Goal: Task Accomplishment & Management: Manage account settings

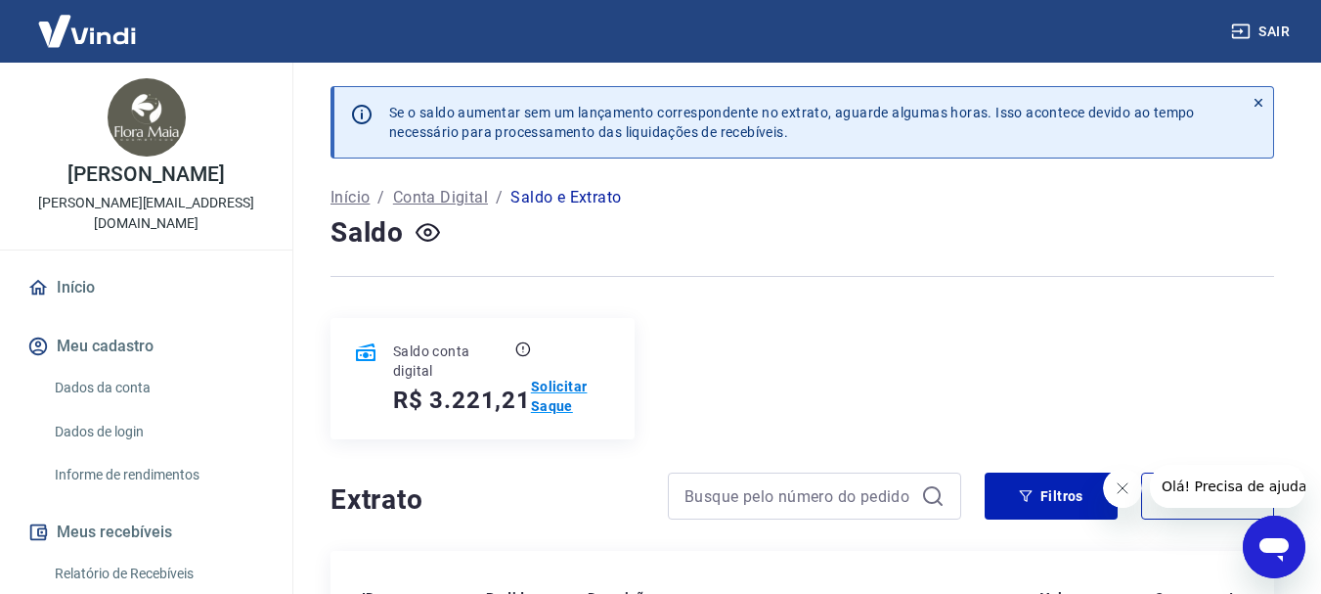
click at [551, 383] on p "Solicitar Saque" at bounding box center [571, 396] width 80 height 39
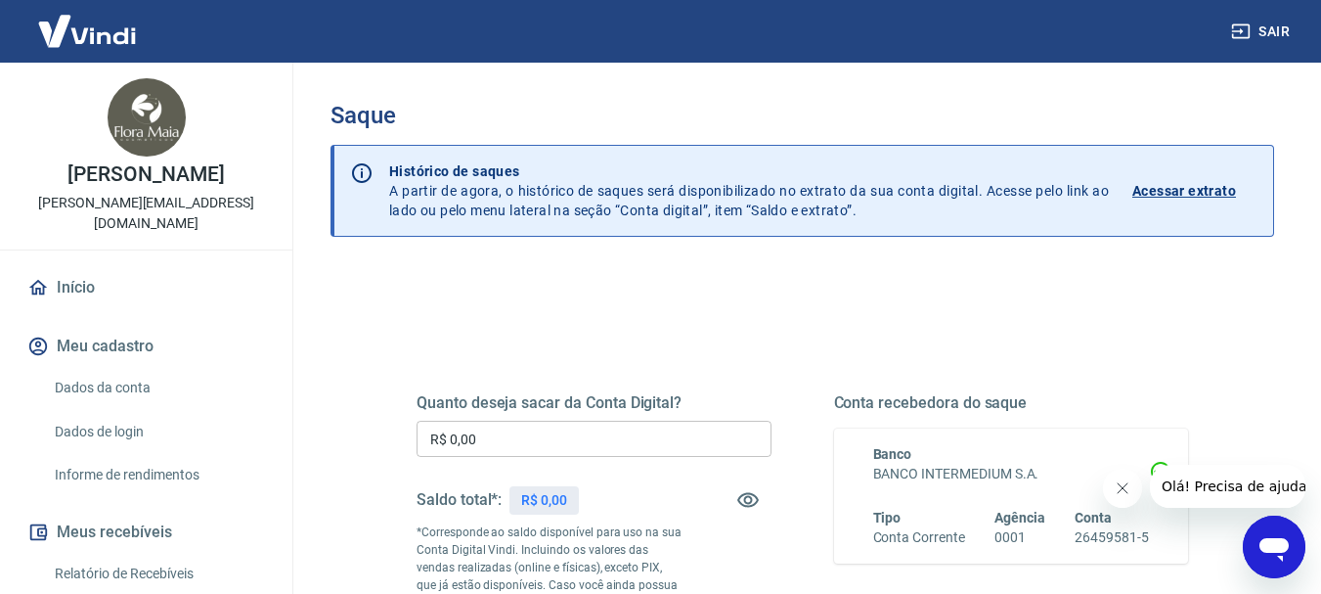
click at [557, 424] on input "R$ 0,00" at bounding box center [594, 439] width 355 height 36
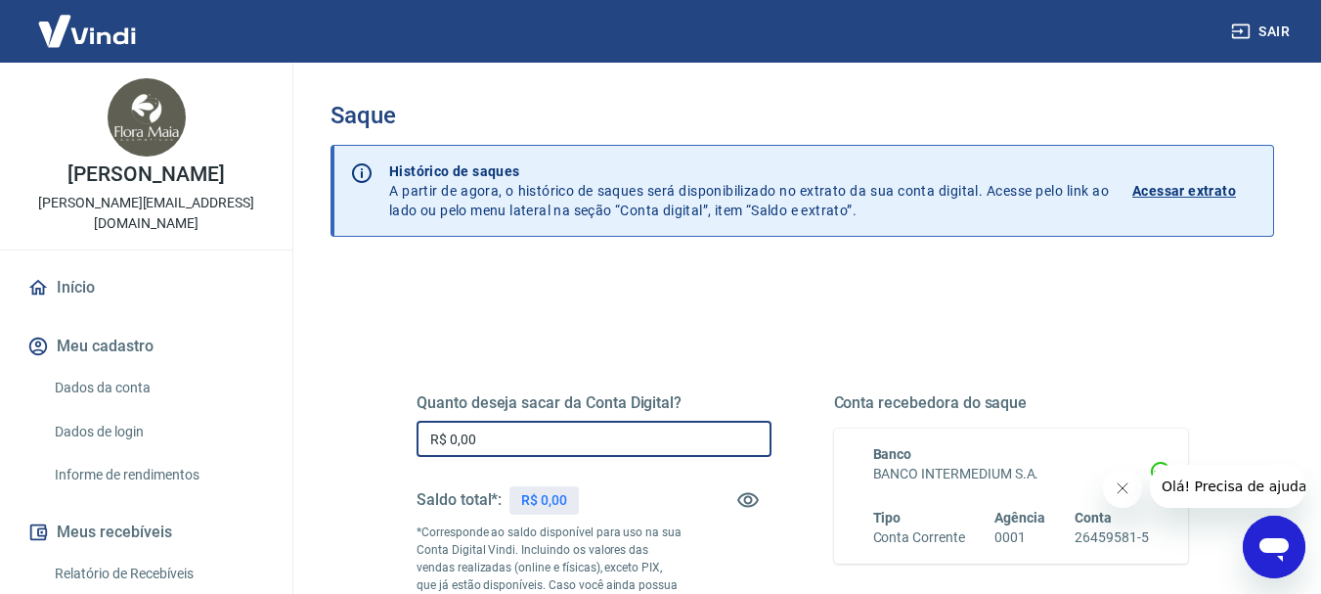
click at [452, 443] on input "R$ 0,00" at bounding box center [594, 439] width 355 height 36
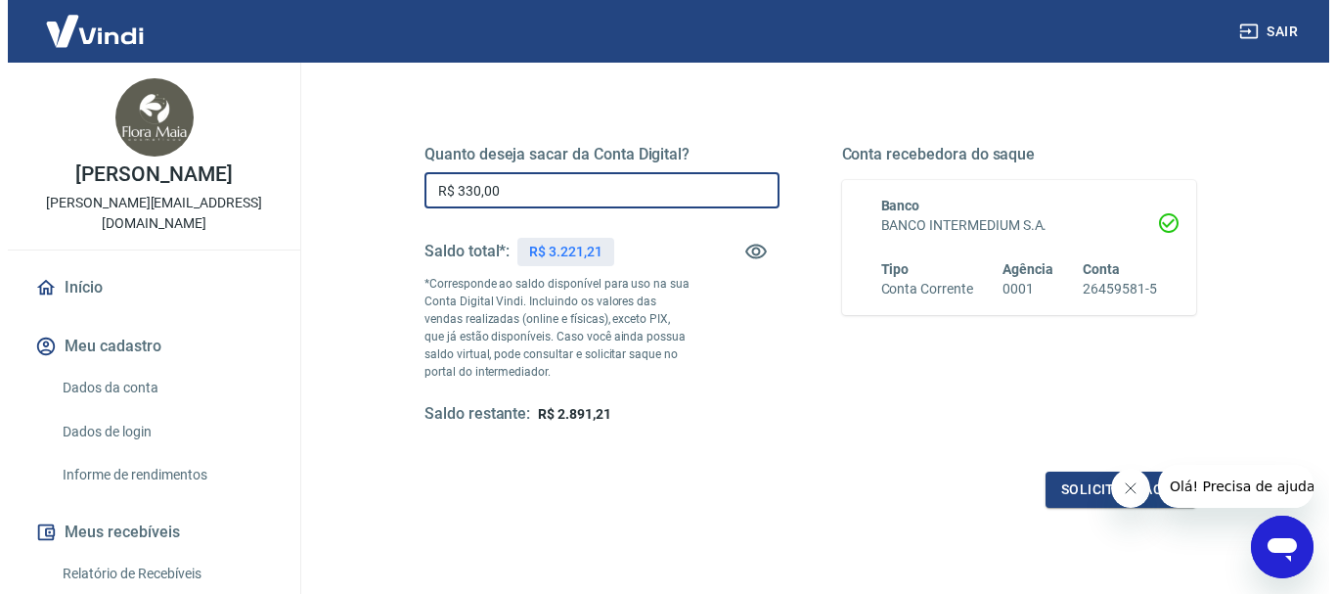
scroll to position [293, 0]
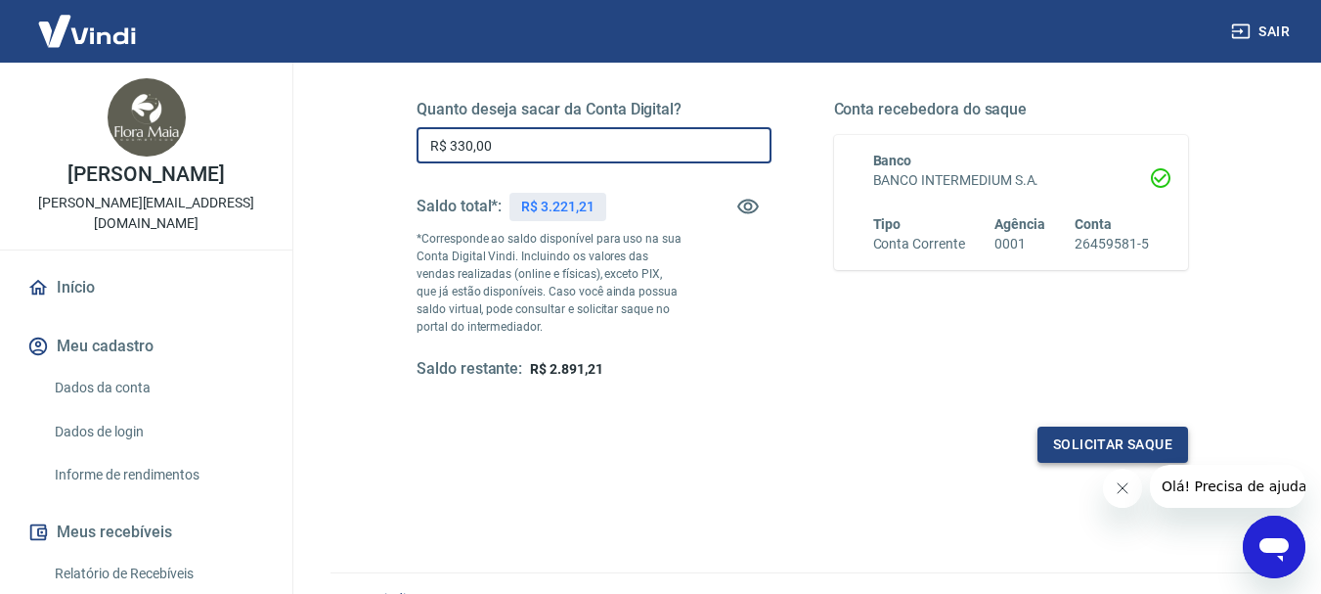
type input "R$ 330,00"
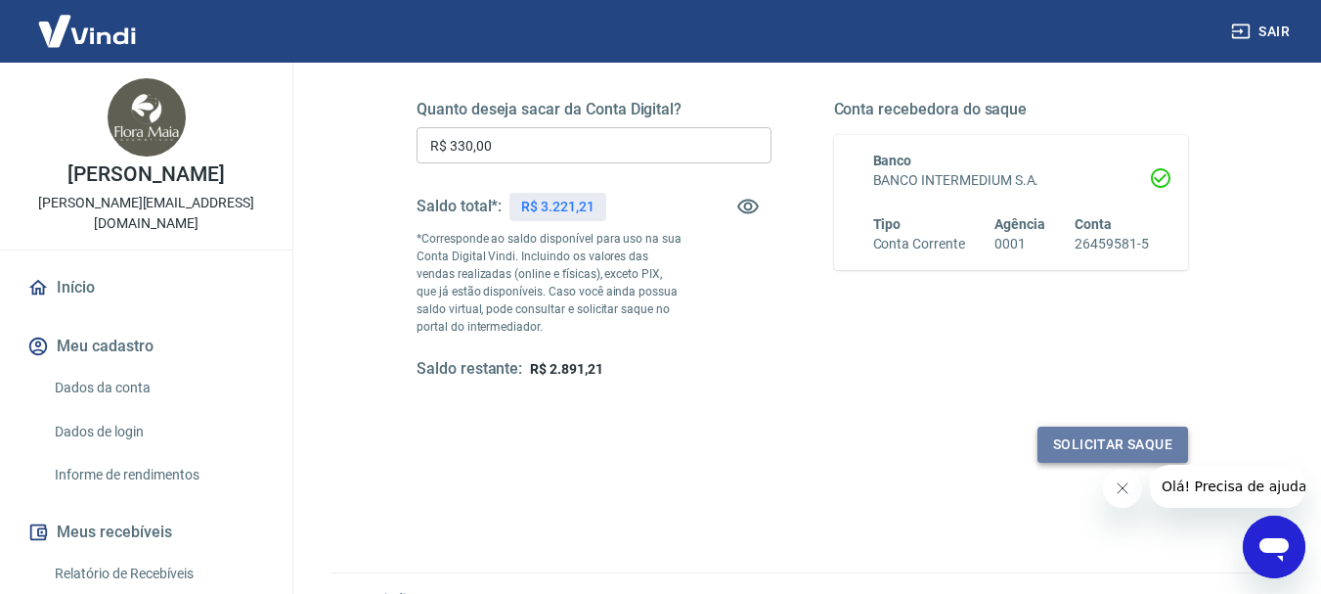
click at [1083, 442] on button "Solicitar saque" at bounding box center [1113, 444] width 151 height 36
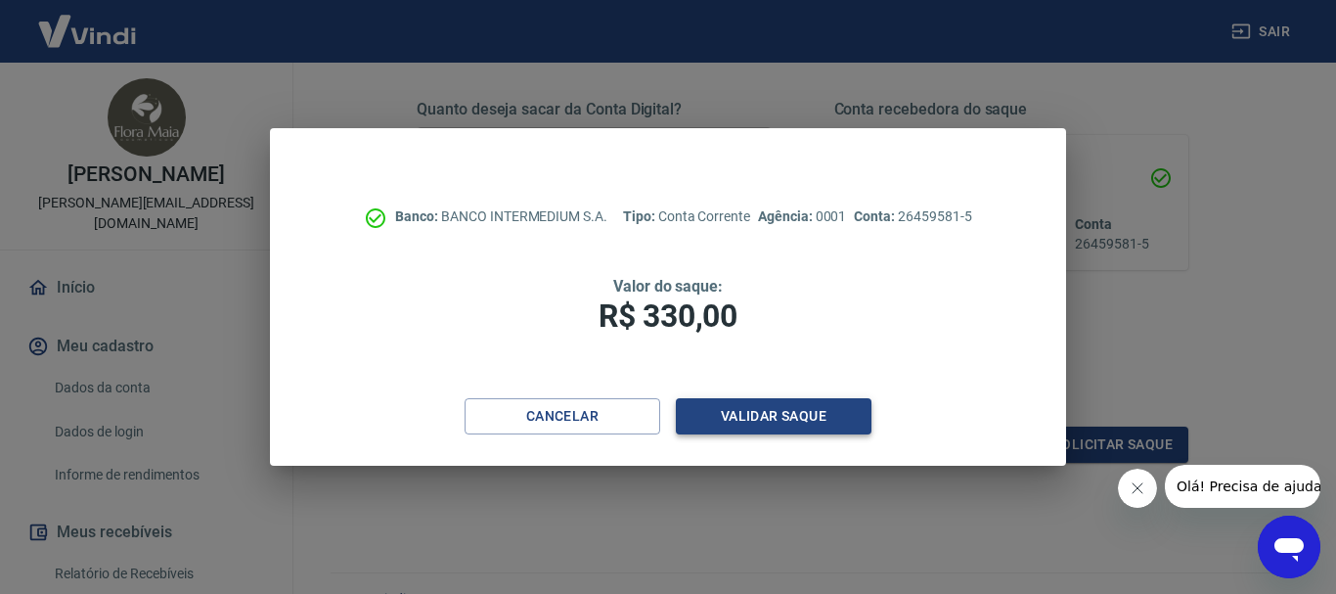
click at [774, 419] on button "Validar saque" at bounding box center [774, 416] width 196 height 36
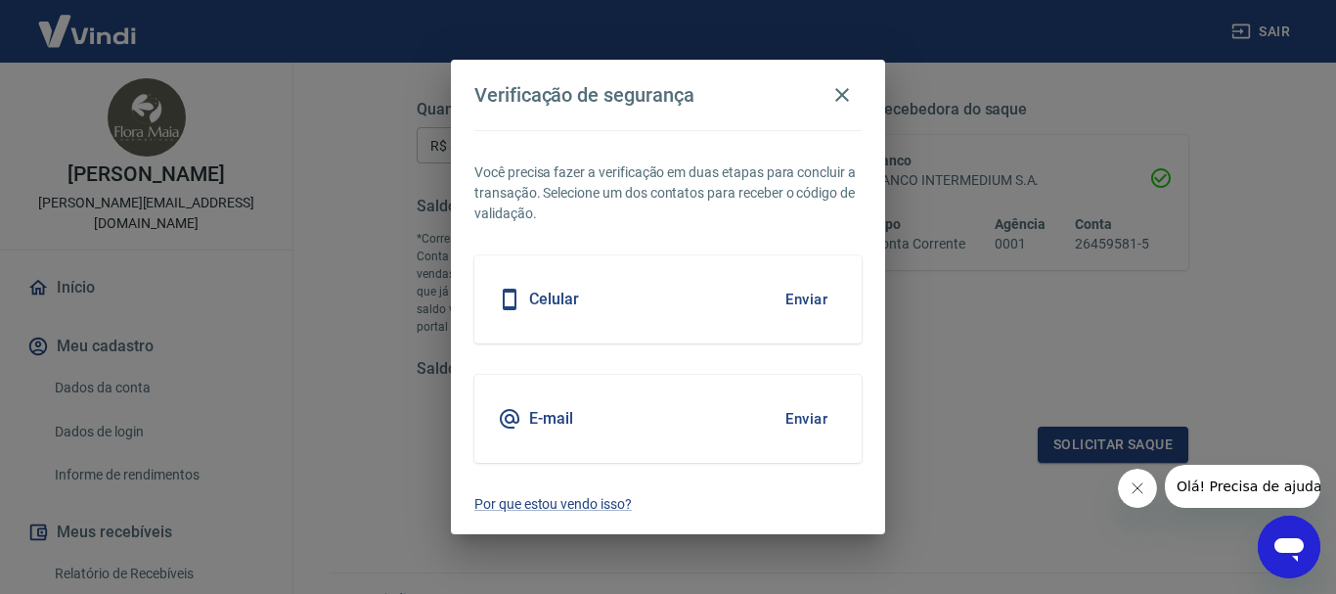
click at [557, 298] on h5 "Celular" at bounding box center [554, 300] width 50 height 20
click at [799, 302] on button "Enviar" at bounding box center [807, 299] width 64 height 41
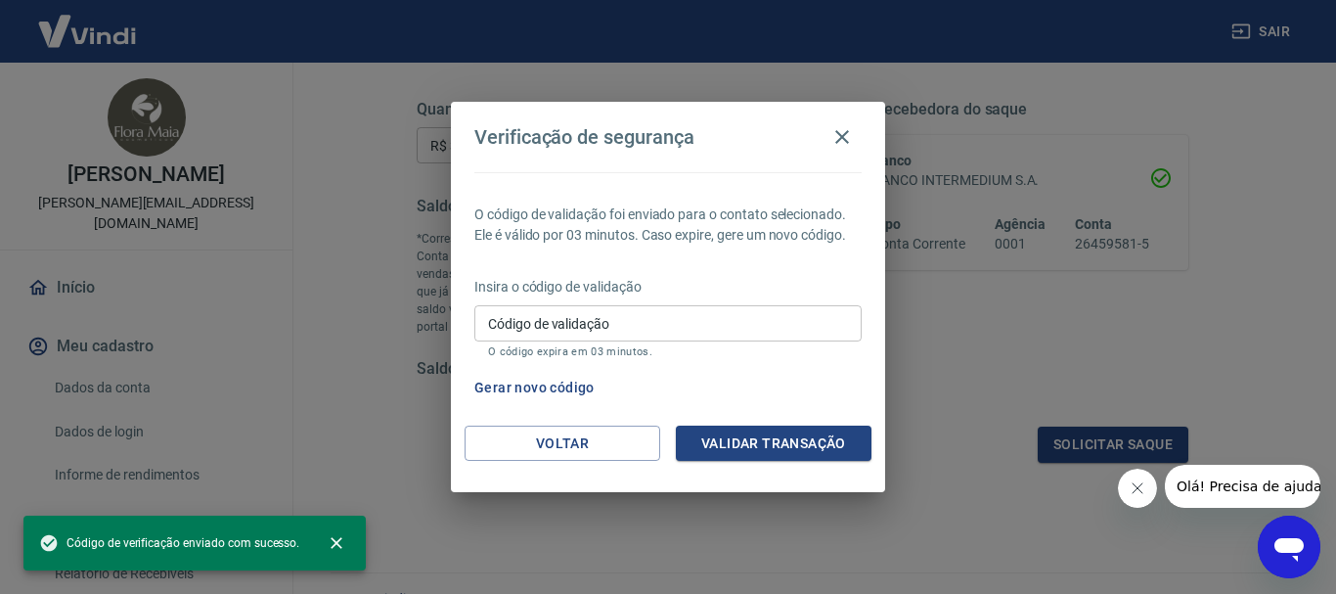
click at [698, 323] on input "Código de validação" at bounding box center [667, 323] width 387 height 36
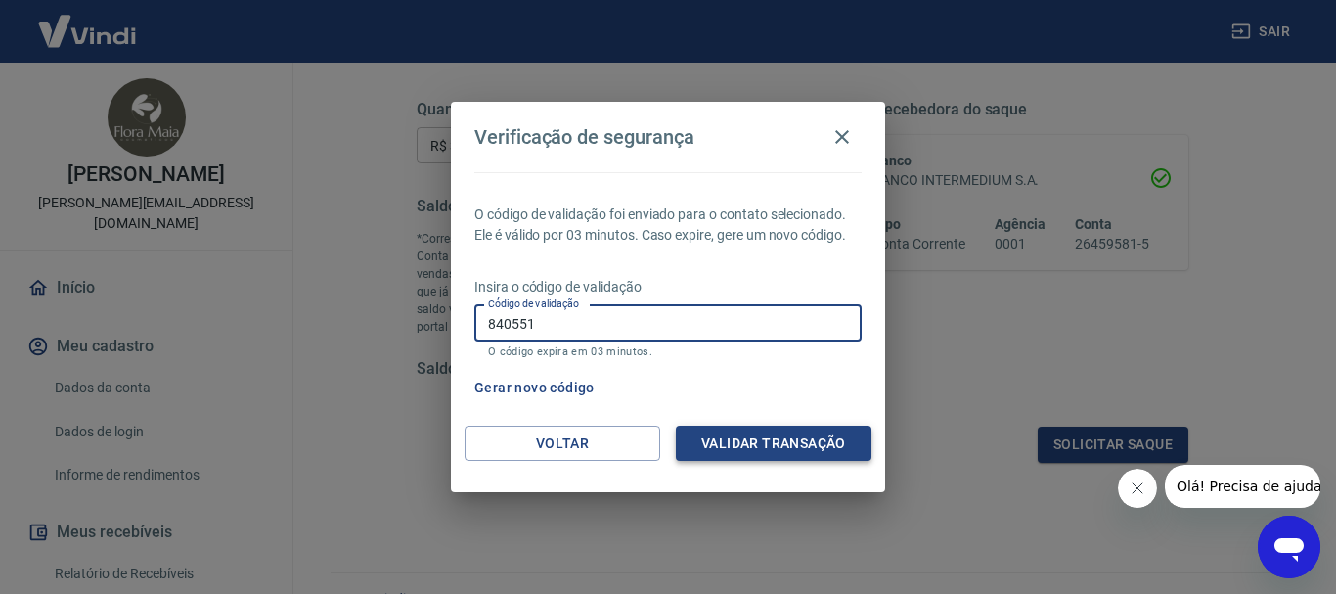
type input "840551"
click at [751, 450] on button "Validar transação" at bounding box center [774, 443] width 196 height 36
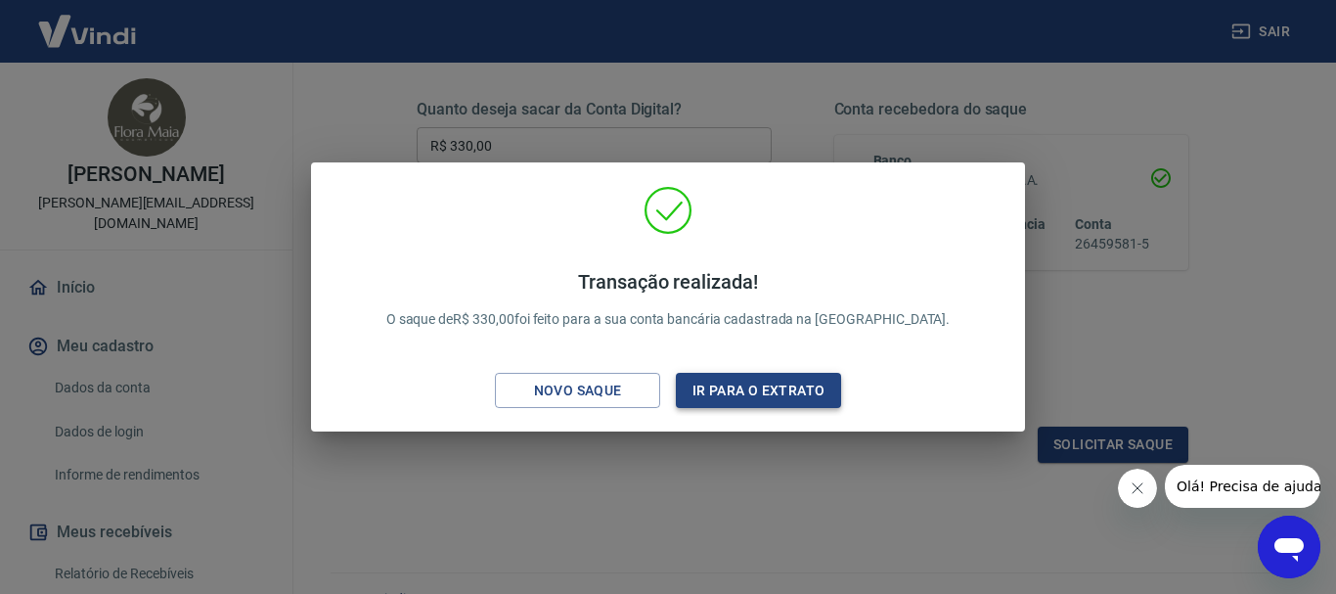
click at [721, 385] on button "Ir para o extrato" at bounding box center [758, 391] width 165 height 36
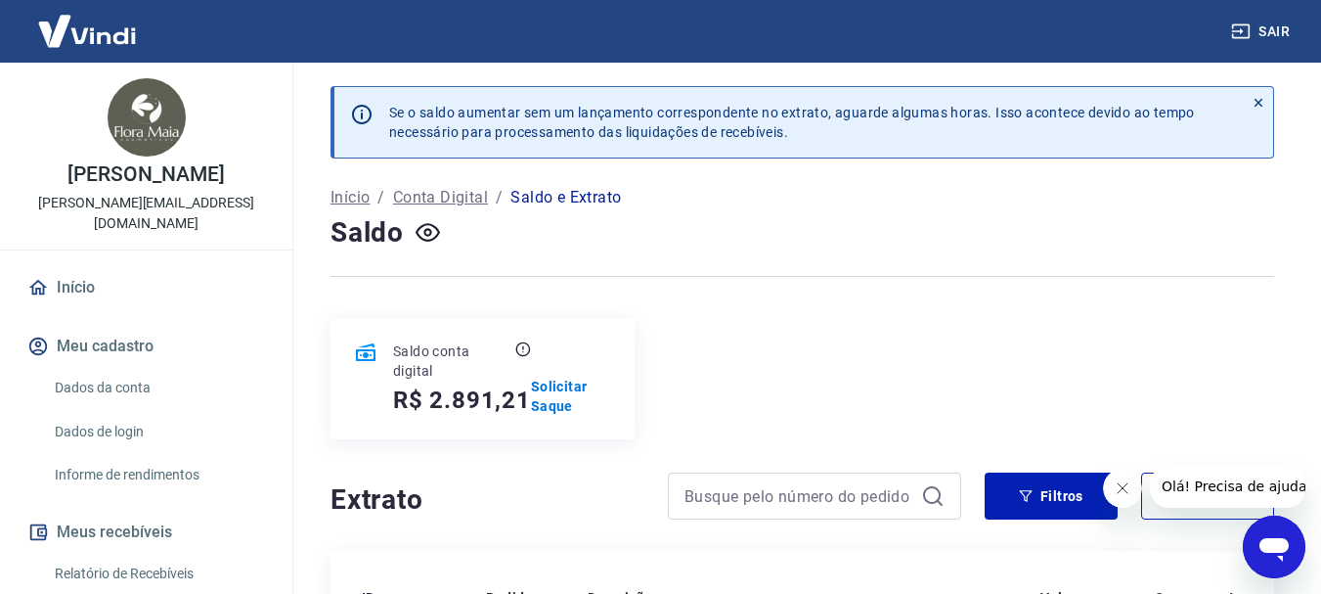
click at [356, 199] on p "Início" at bounding box center [350, 197] width 39 height 23
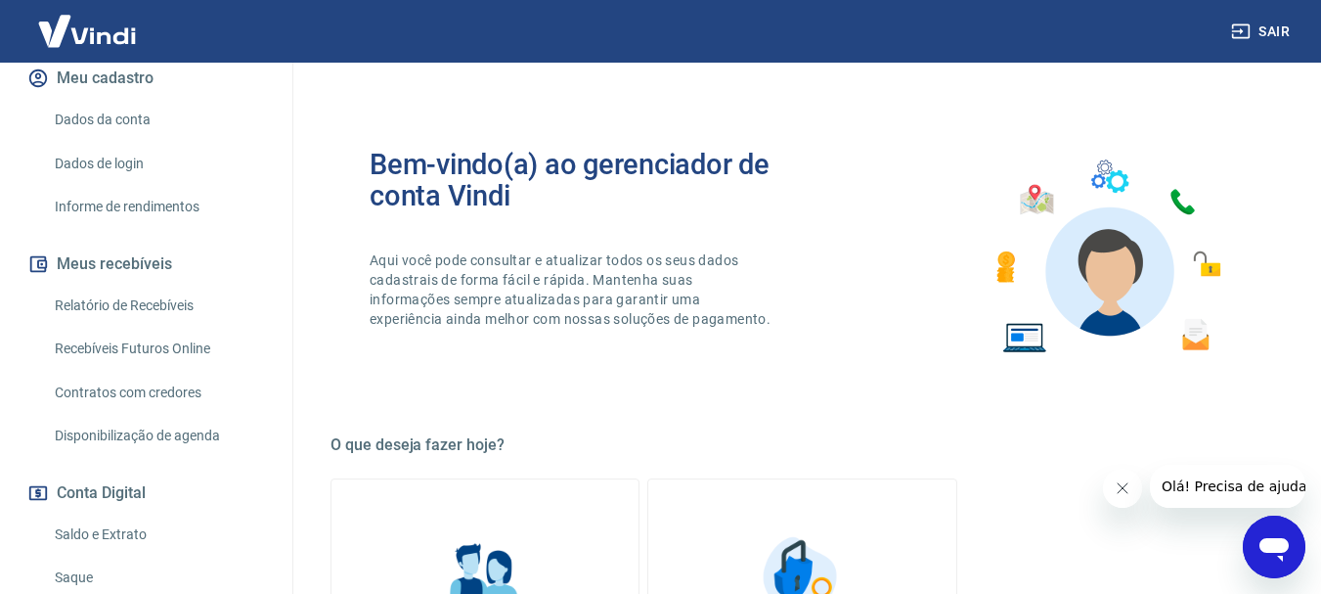
scroll to position [293, 0]
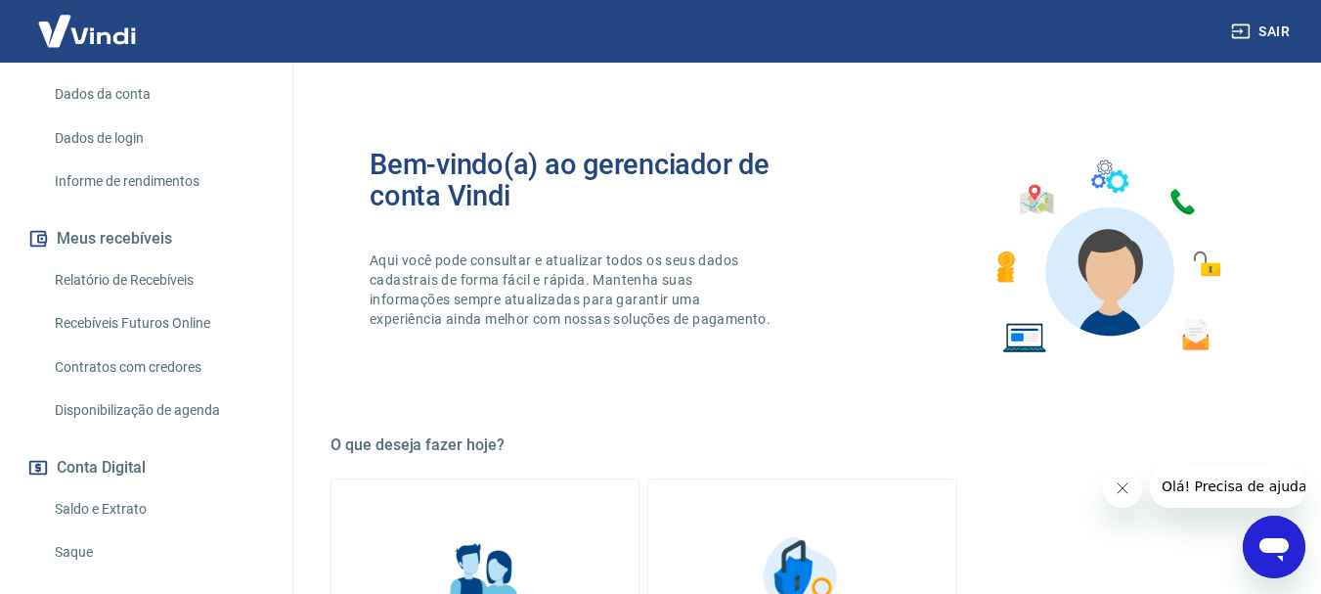
click at [144, 307] on link "Recebíveis Futuros Online" at bounding box center [158, 323] width 222 height 40
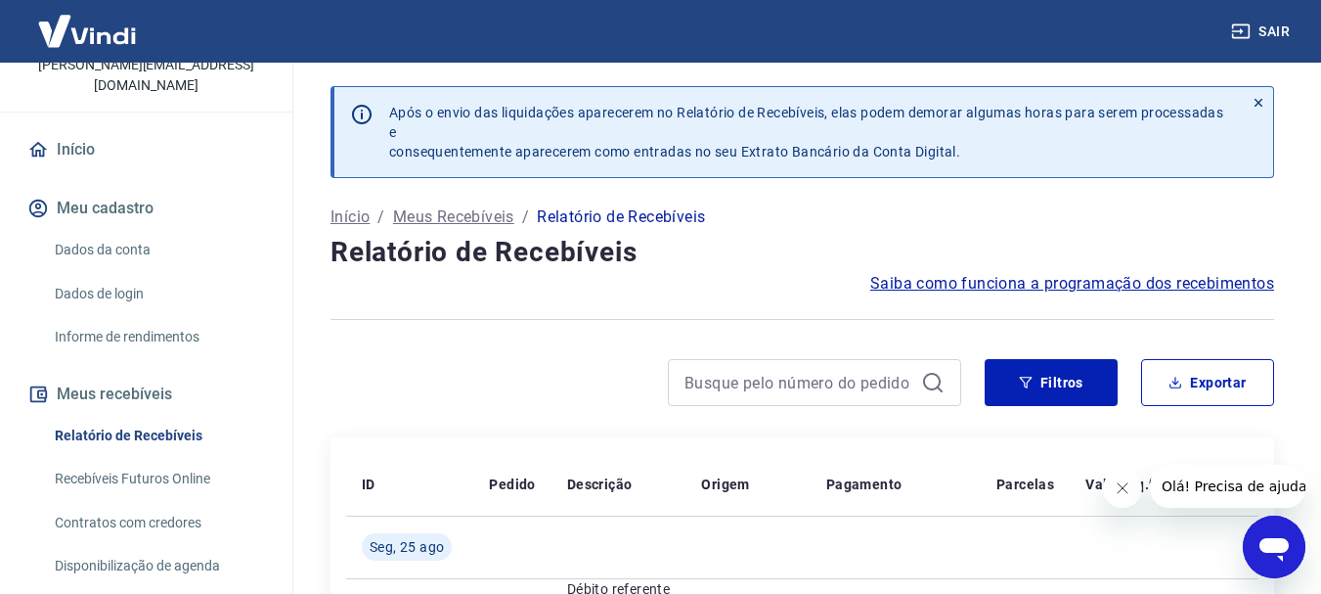
scroll to position [196, 0]
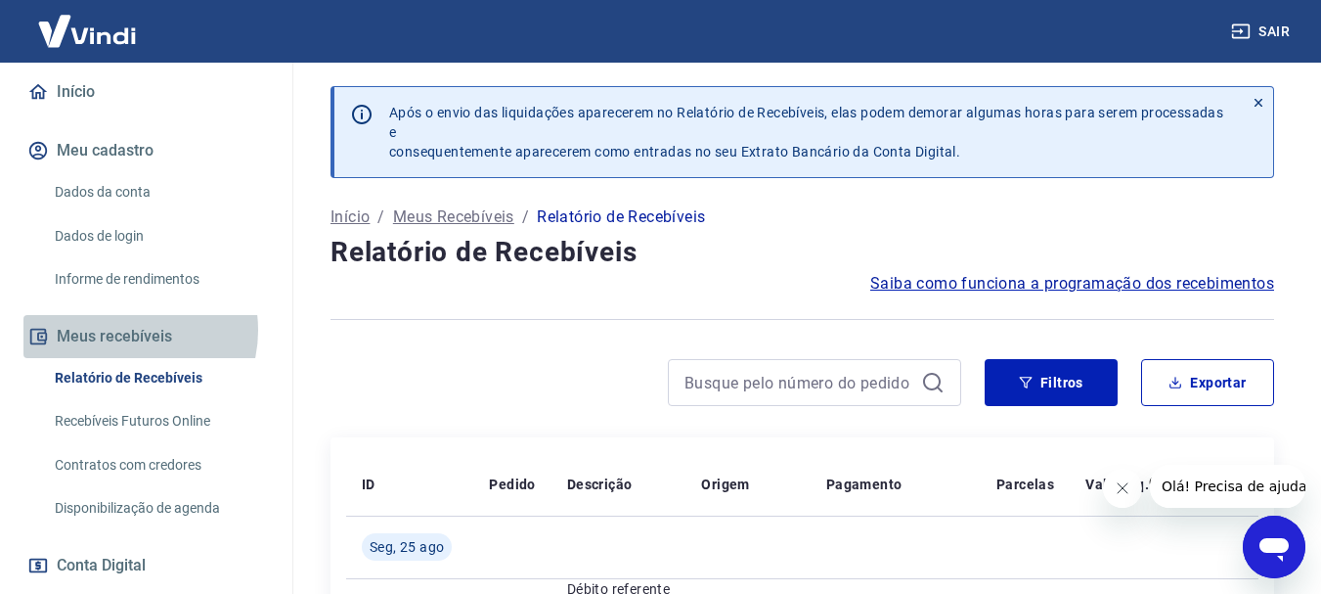
click at [129, 315] on button "Meus recebíveis" at bounding box center [146, 336] width 246 height 43
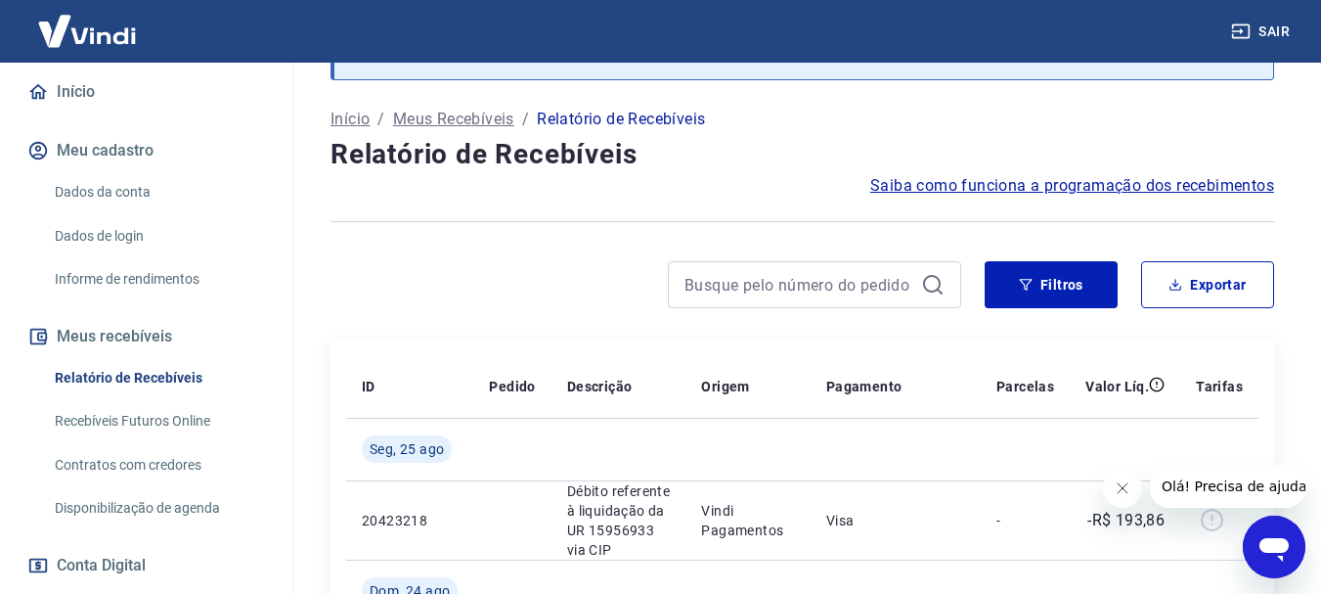
scroll to position [0, 0]
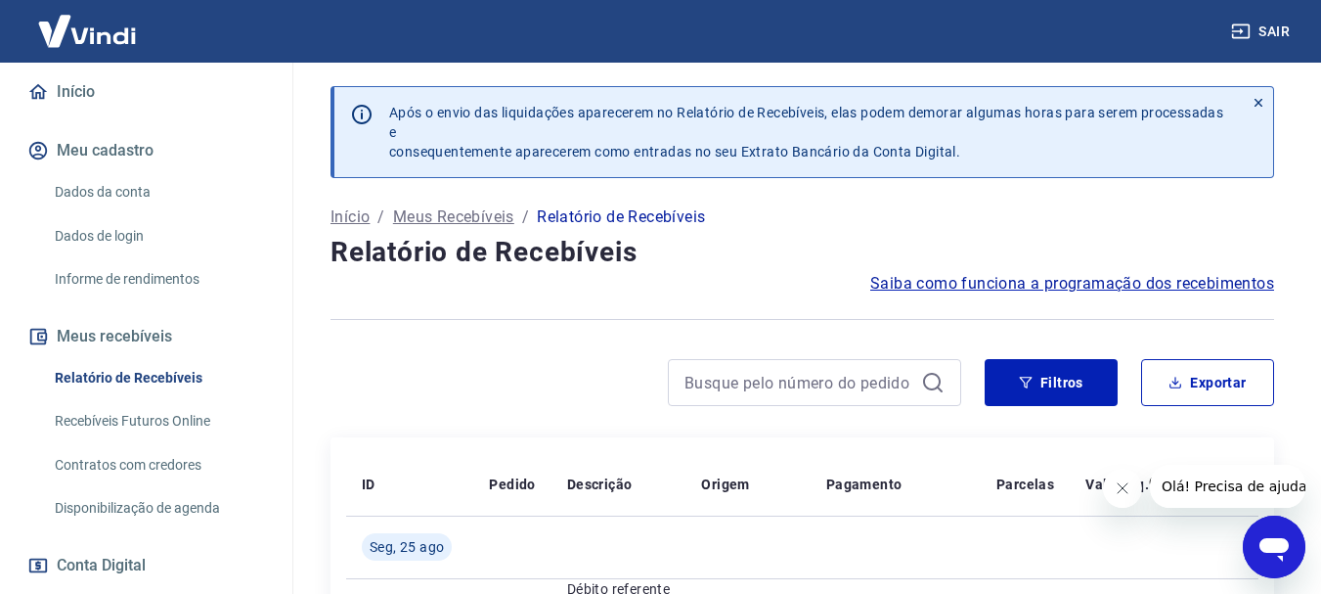
click at [1262, 100] on icon at bounding box center [1259, 103] width 14 height 14
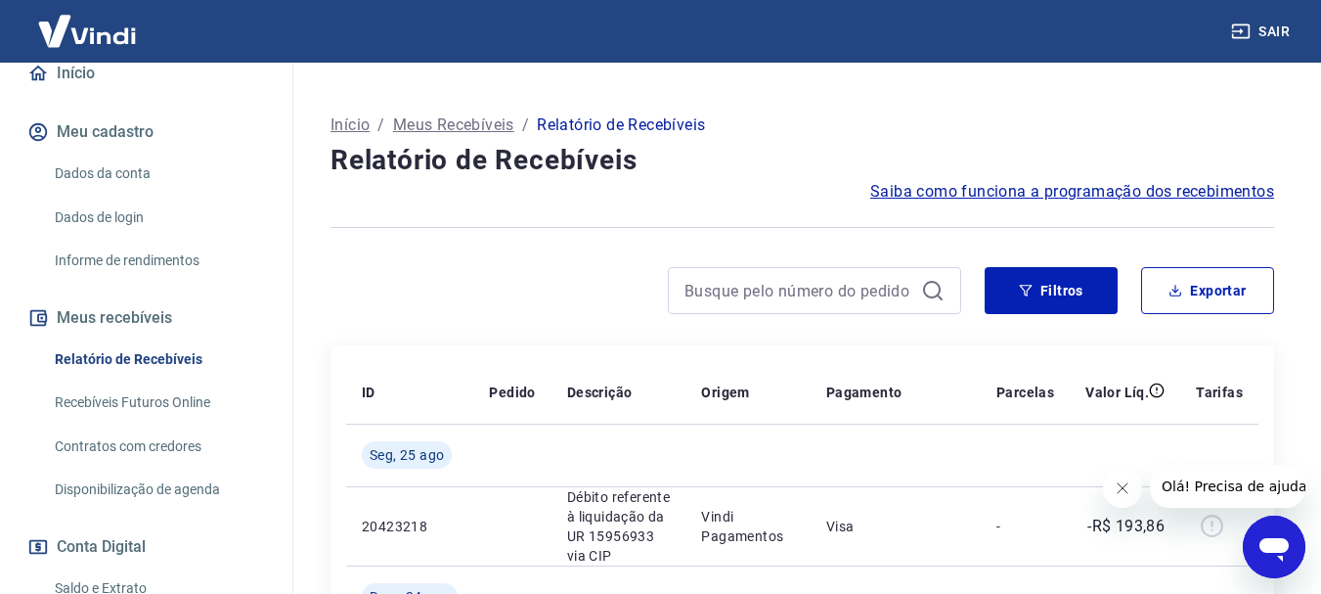
scroll to position [427, 0]
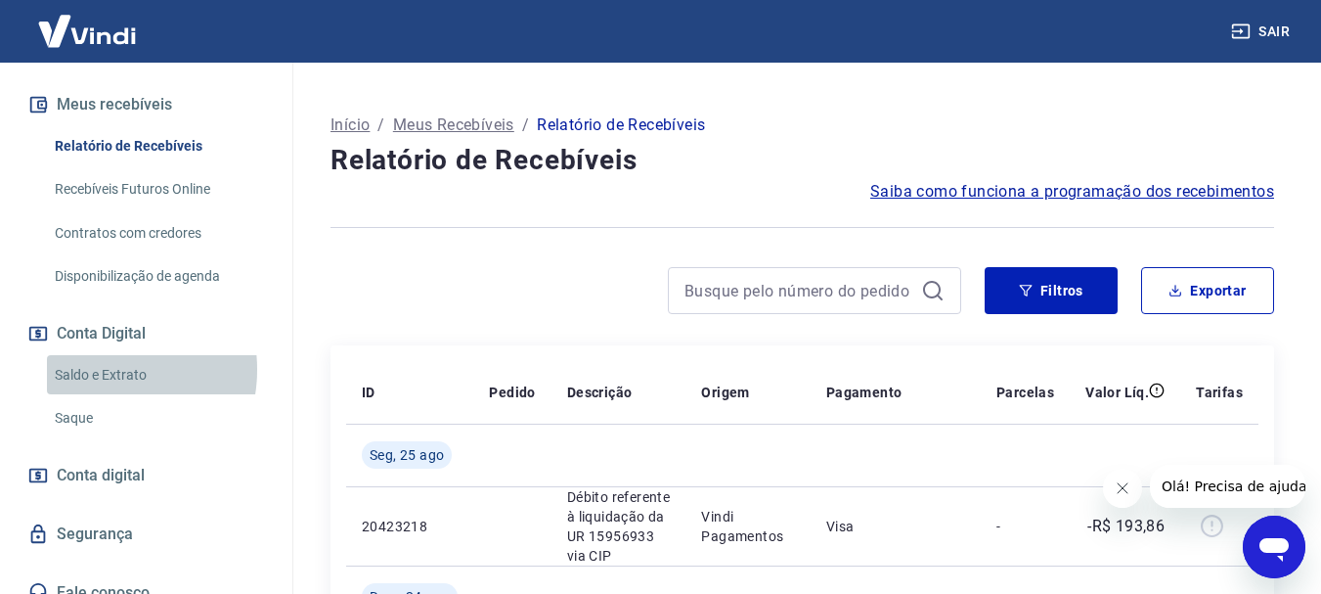
click at [98, 355] on link "Saldo e Extrato" at bounding box center [158, 375] width 222 height 40
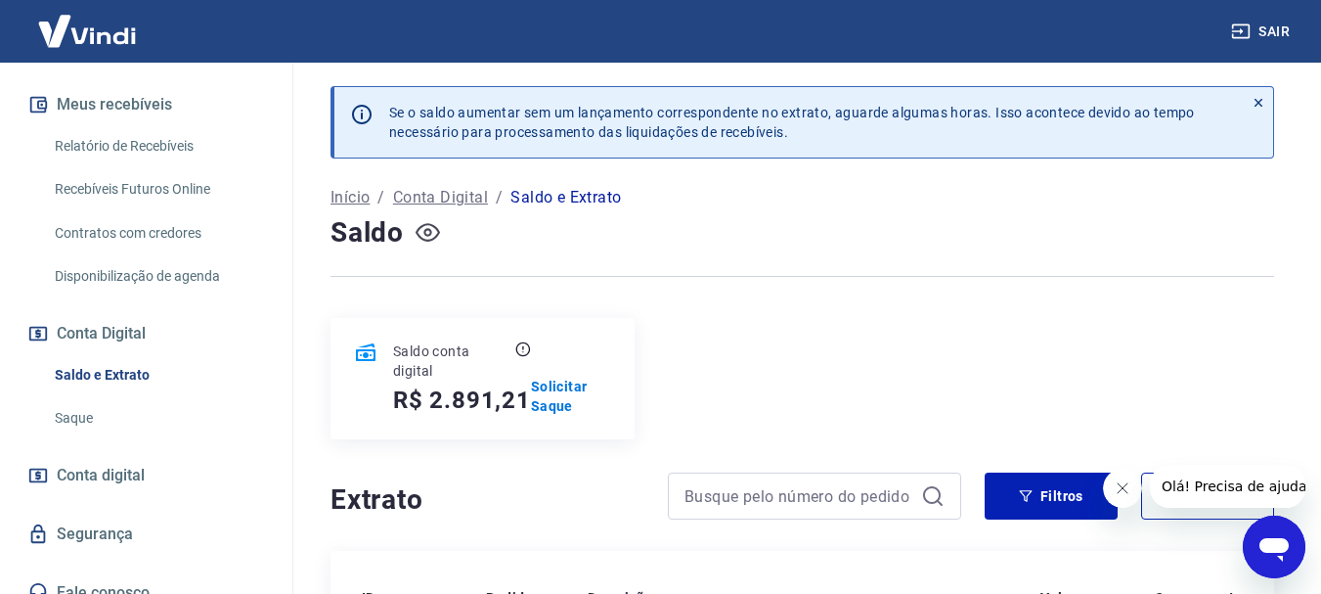
click at [427, 231] on icon "button" at bounding box center [428, 232] width 24 height 24
click at [426, 233] on icon "button" at bounding box center [428, 232] width 24 height 24
click at [349, 193] on p "Início" at bounding box center [350, 197] width 39 height 23
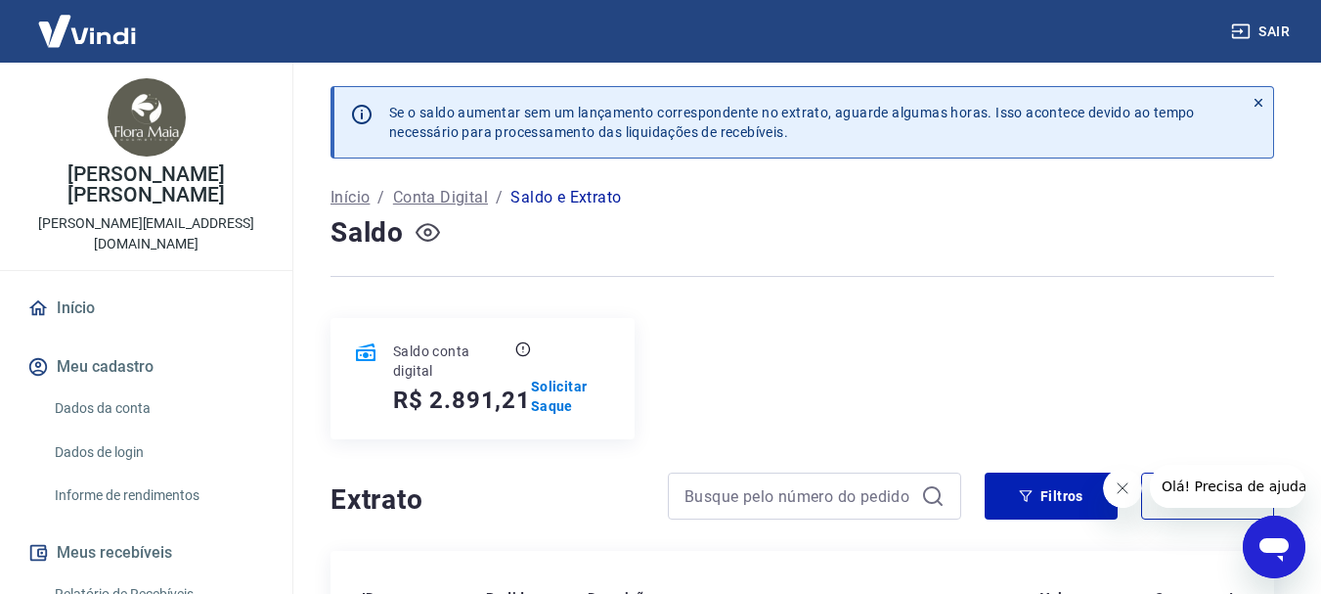
click at [432, 235] on icon "button" at bounding box center [428, 232] width 24 height 24
